Goal: Task Accomplishment & Management: Manage account settings

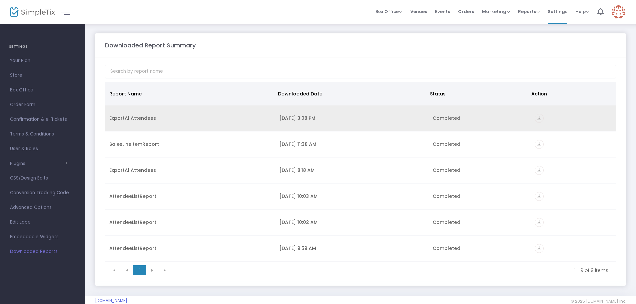
click at [535, 117] on icon "vertical_align_bottom" at bounding box center [539, 118] width 9 height 9
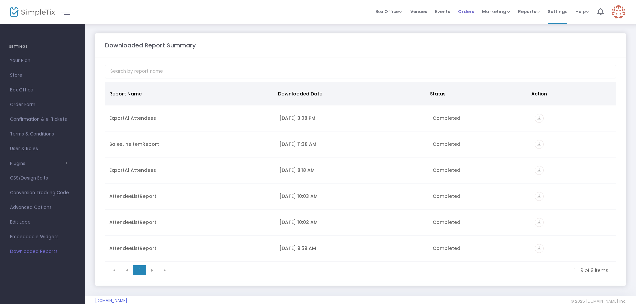
click at [465, 10] on span "Orders" at bounding box center [466, 11] width 16 height 17
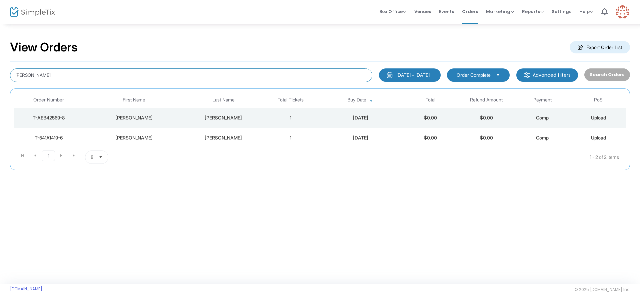
drag, startPoint x: 94, startPoint y: 76, endPoint x: 0, endPoint y: 74, distance: 93.7
click at [0, 74] on div "View Orders Export Order List [PERSON_NAME] [DATE] - [DATE] Last 30 Days [DATE]…" at bounding box center [320, 108] width 640 height 170
type input "[PERSON_NAME]"
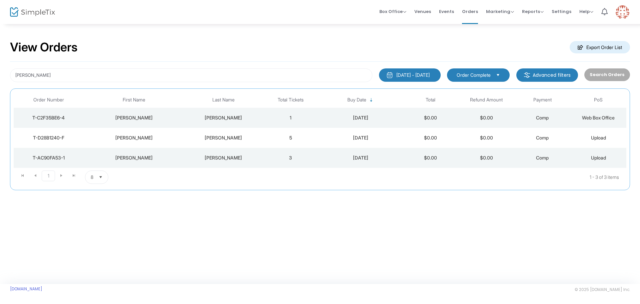
click at [231, 116] on div "[PERSON_NAME]" at bounding box center [223, 117] width 75 height 7
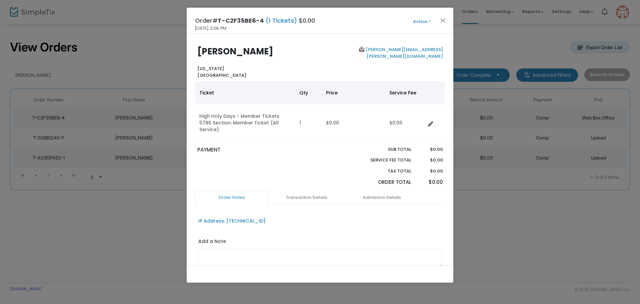
click at [418, 19] on button "Action" at bounding box center [422, 21] width 40 height 7
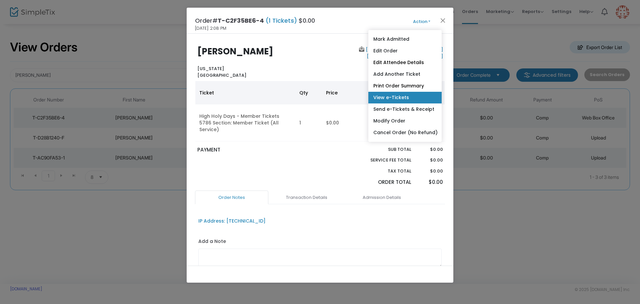
click at [384, 95] on link "View e-Tickets" at bounding box center [404, 98] width 73 height 12
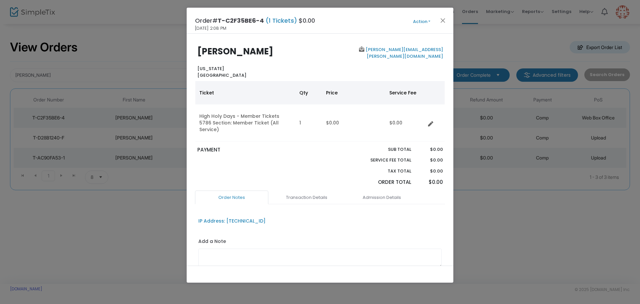
click at [415, 20] on button "Action" at bounding box center [422, 21] width 40 height 7
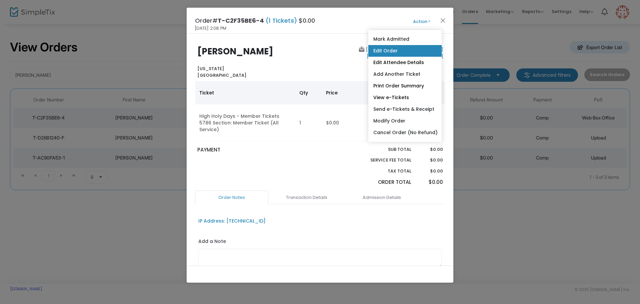
click at [388, 49] on link "Edit Order" at bounding box center [404, 51] width 73 height 12
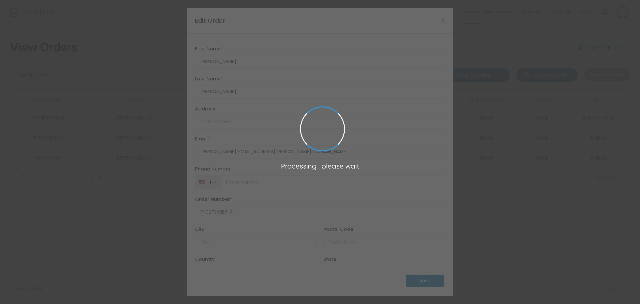
type input "[US_STATE]"
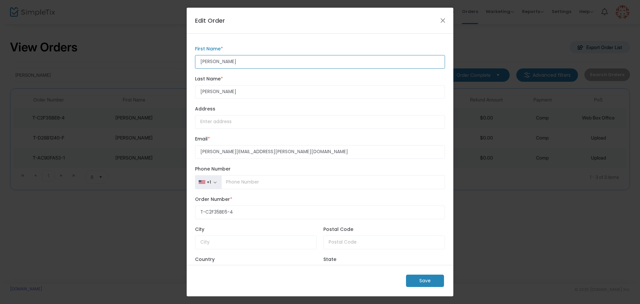
drag, startPoint x: 249, startPoint y: 62, endPoint x: 167, endPoint y: 57, distance: 82.5
click at [167, 57] on ngb-modal-window "Edit Order [PERSON_NAME] First Name * First Name is required. [PERSON_NAME] Las…" at bounding box center [320, 152] width 640 height 304
type input "[PERSON_NAME]"
click at [413, 281] on m-button "Save" at bounding box center [425, 280] width 38 height 12
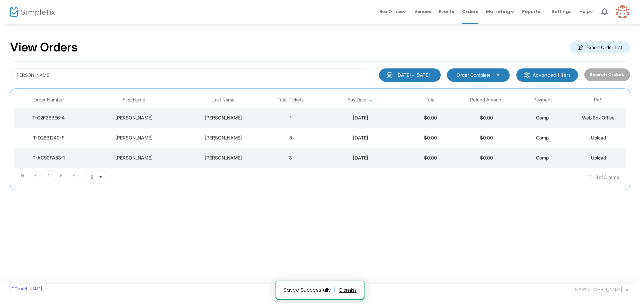
click at [590, 47] on m-button "Export Order List" at bounding box center [600, 47] width 60 height 12
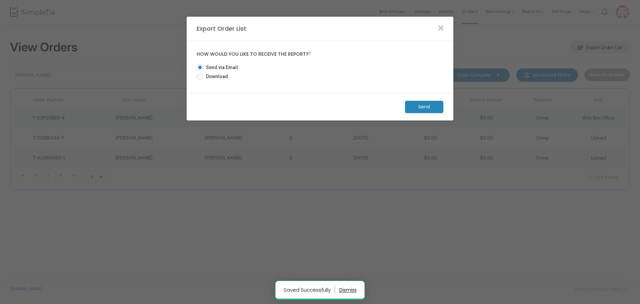
click at [441, 27] on icon at bounding box center [440, 27] width 5 height 7
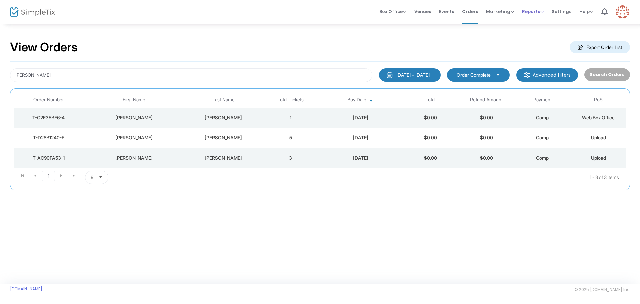
click at [526, 12] on span "Reports" at bounding box center [533, 11] width 22 height 6
click at [531, 22] on li "Analytics" at bounding box center [543, 22] width 43 height 13
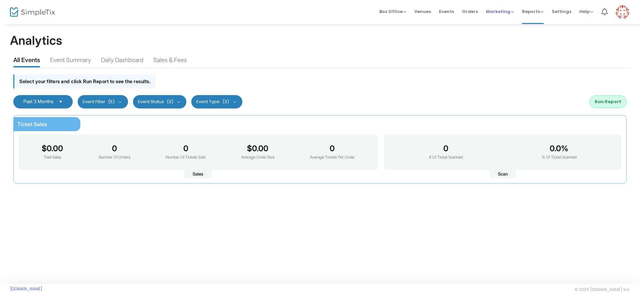
click at [499, 12] on span "Marketing" at bounding box center [500, 11] width 28 height 6
click at [472, 13] on span "Orders" at bounding box center [470, 11] width 16 height 17
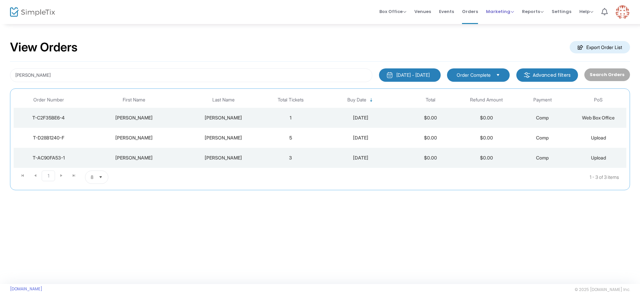
click at [497, 10] on span "Marketing" at bounding box center [500, 11] width 28 height 6
click at [529, 10] on span "Reports" at bounding box center [533, 11] width 22 height 6
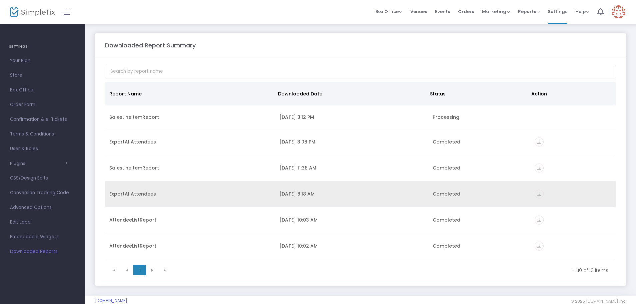
click at [535, 193] on icon "vertical_align_bottom" at bounding box center [539, 193] width 9 height 9
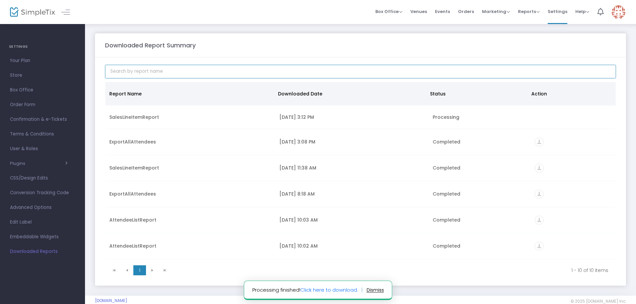
click at [151, 70] on input at bounding box center [360, 72] width 511 height 14
click at [468, 13] on span "Orders" at bounding box center [466, 11] width 16 height 17
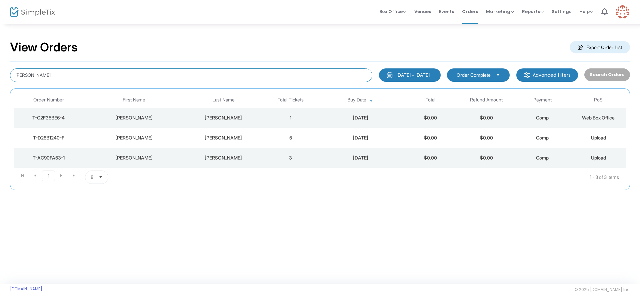
drag, startPoint x: 40, startPoint y: 77, endPoint x: 13, endPoint y: 72, distance: 28.2
click at [13, 72] on input "[PERSON_NAME]" at bounding box center [191, 75] width 362 height 14
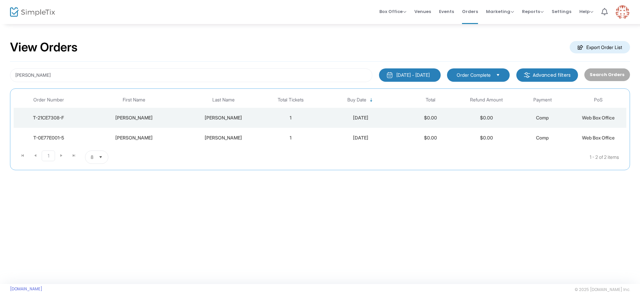
click at [593, 136] on span "Web Box Office" at bounding box center [598, 138] width 33 height 6
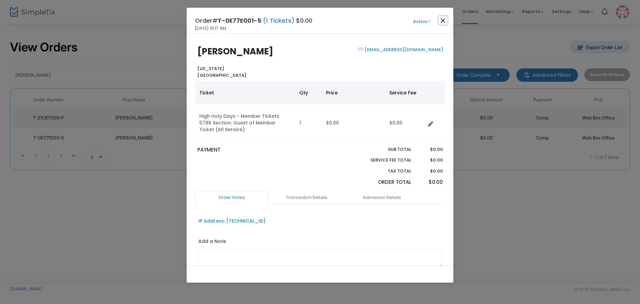
click at [444, 21] on button "Close" at bounding box center [443, 20] width 9 height 9
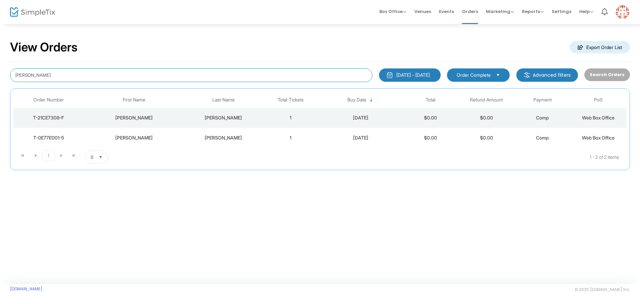
drag, startPoint x: 92, startPoint y: 73, endPoint x: 0, endPoint y: 77, distance: 91.8
click at [0, 77] on div "View Orders Export Order List wes rappaport 8/18/2025 - 9/17/2025 Last 30 Days …" at bounding box center [320, 108] width 640 height 170
paste input "daqdog@aol.com"
type input "daqdog@aol.com"
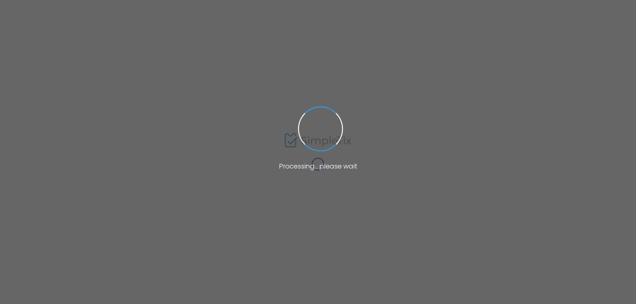
type input "PAULBASCHER@GMAIL.COM"
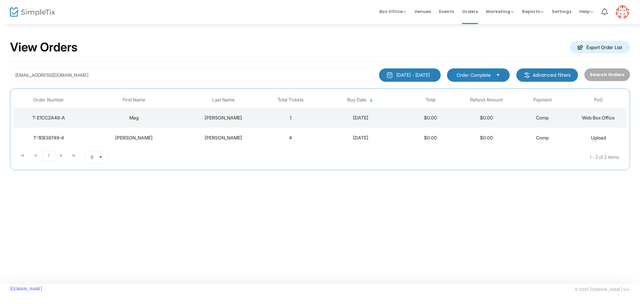
click at [296, 119] on td "1" at bounding box center [291, 118] width 56 height 20
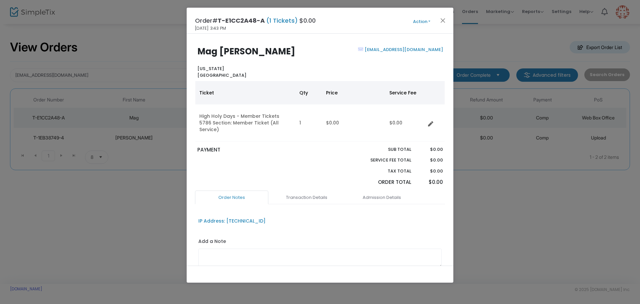
click at [412, 21] on button "Action" at bounding box center [422, 21] width 40 height 7
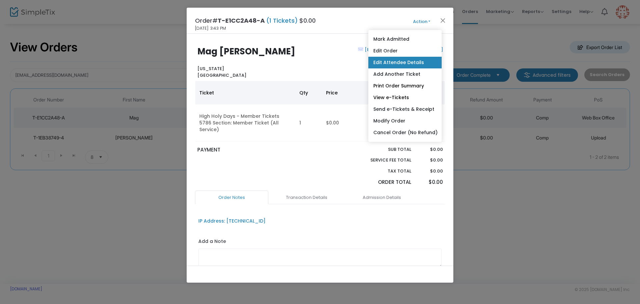
click at [384, 63] on link "Edit Attendee Details" at bounding box center [404, 63] width 73 height 12
